Goal: Transaction & Acquisition: Purchase product/service

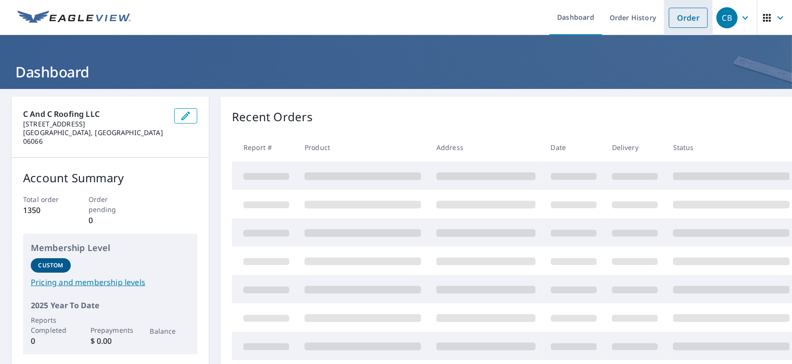
drag, startPoint x: 674, startPoint y: 19, endPoint x: 667, endPoint y: 23, distance: 8.6
click at [674, 19] on link "Order" at bounding box center [687, 18] width 39 height 20
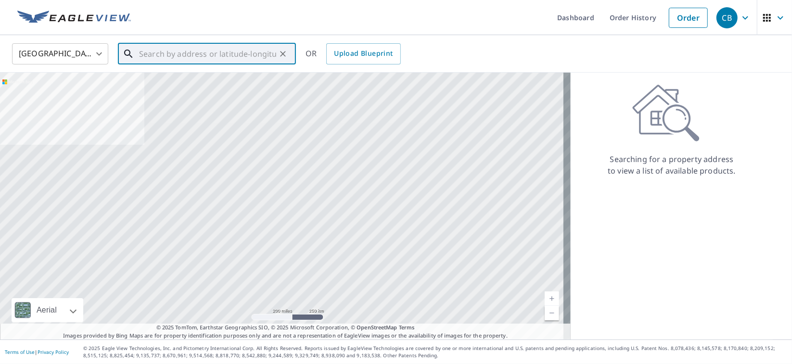
click at [150, 54] on input "text" at bounding box center [207, 53] width 137 height 27
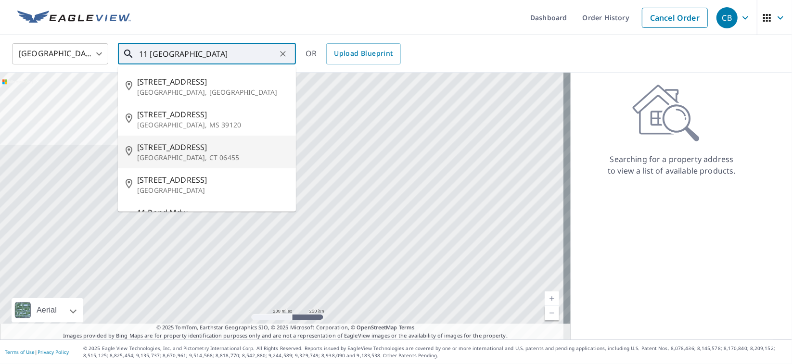
click at [181, 151] on span "[STREET_ADDRESS]" at bounding box center [212, 147] width 151 height 12
type input "[STREET_ADDRESS]"
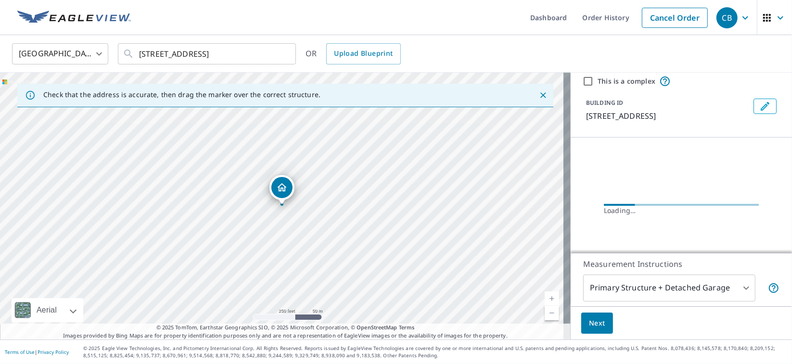
scroll to position [48, 0]
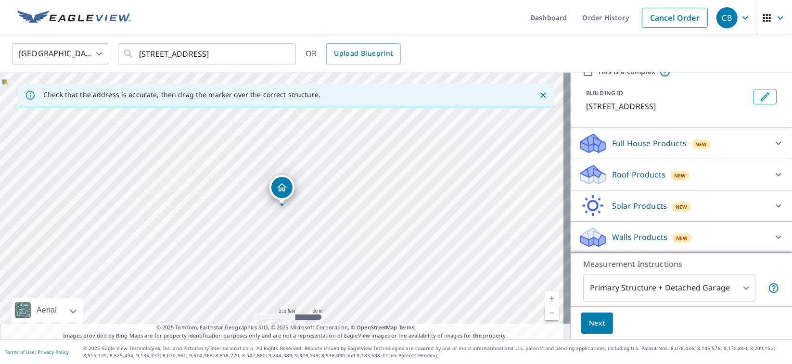
click at [772, 149] on icon at bounding box center [778, 144] width 12 height 12
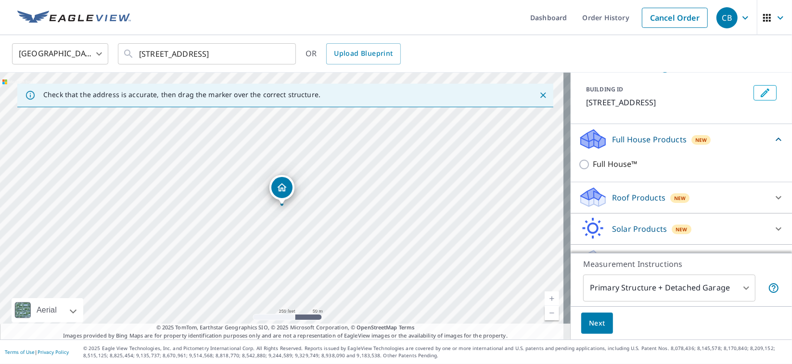
click at [772, 203] on icon at bounding box center [778, 198] width 12 height 12
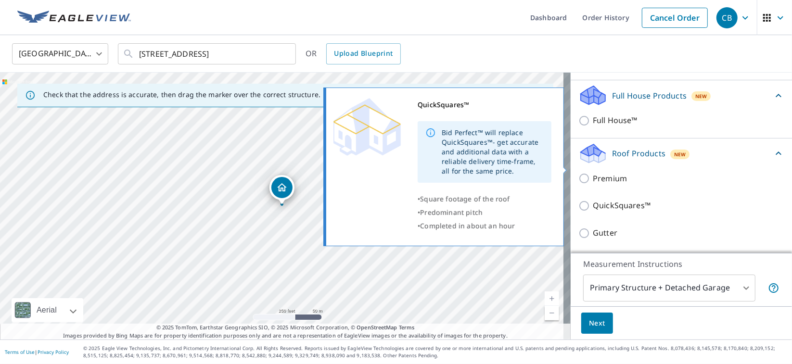
scroll to position [144, 0]
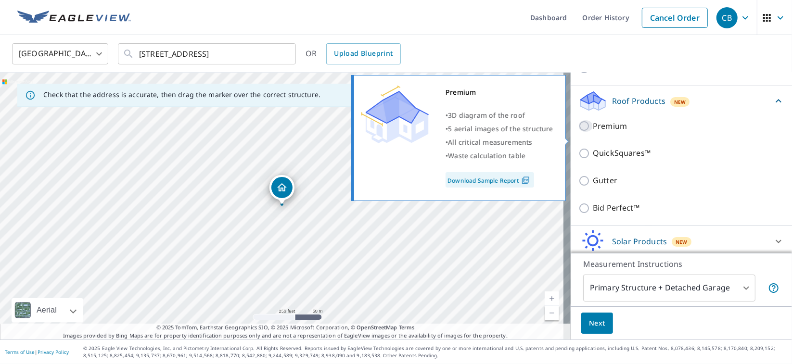
click at [578, 132] on input "Premium" at bounding box center [585, 126] width 14 height 12
checkbox input "true"
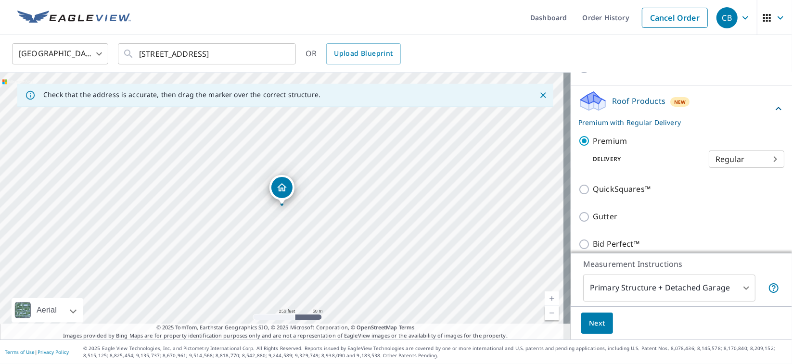
click at [589, 323] on span "Next" at bounding box center [597, 323] width 16 height 12
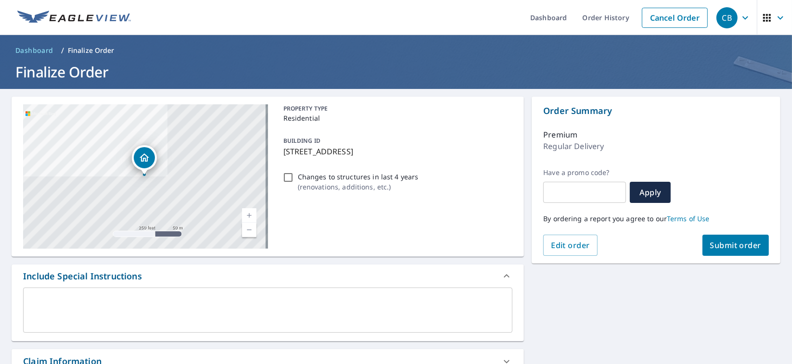
click at [727, 242] on span "Submit order" at bounding box center [735, 245] width 51 height 11
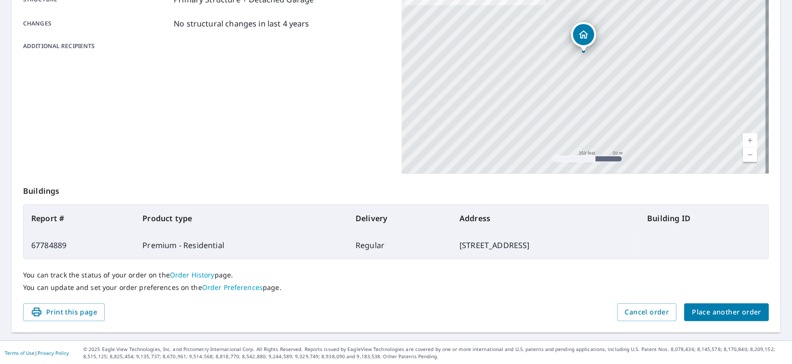
scroll to position [9, 0]
